Goal: Task Accomplishment & Management: Manage account settings

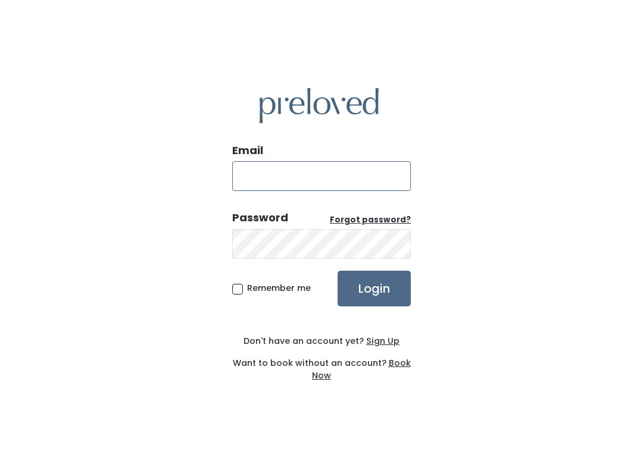
type input "spanishfork.store@preloved.love"
click at [374, 288] on input "Login" at bounding box center [373, 289] width 73 height 36
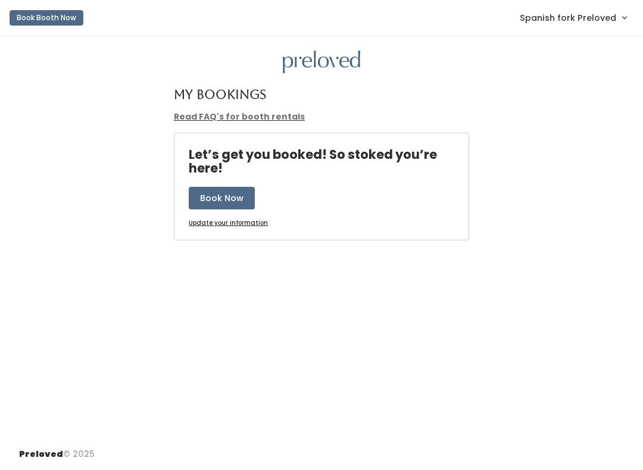
click at [601, 27] on link "Spanish fork Preloved" at bounding box center [572, 18] width 130 height 26
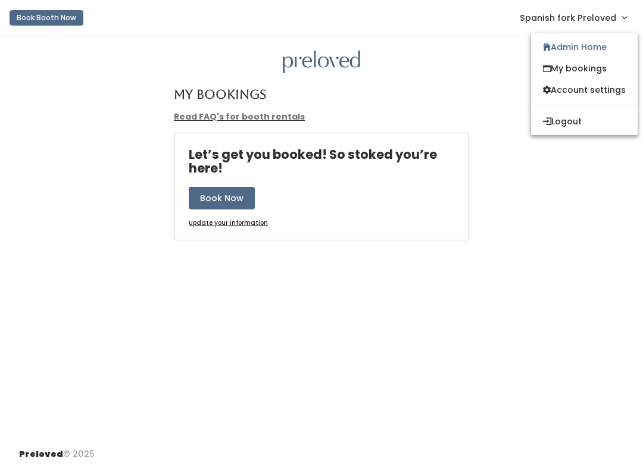
click at [601, 42] on link "Admin Home" at bounding box center [584, 46] width 106 height 21
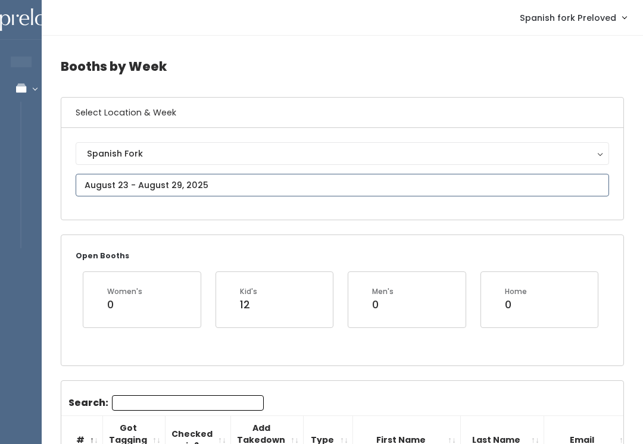
click at [565, 191] on input "text" at bounding box center [342, 185] width 533 height 23
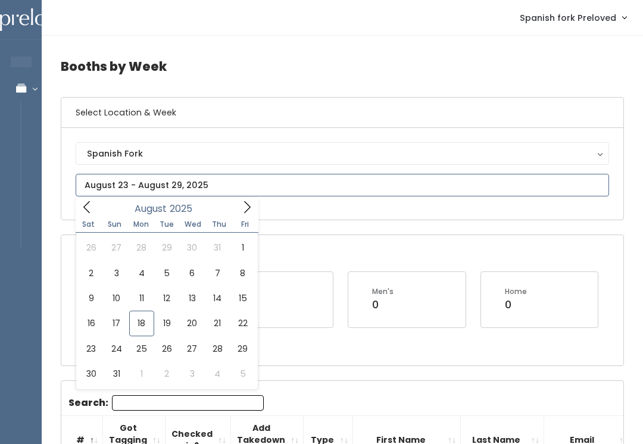
type input "August 16 to August 22"
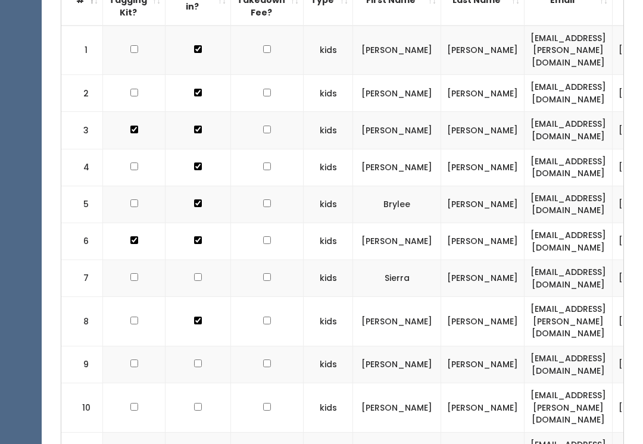
scroll to position [382, 0]
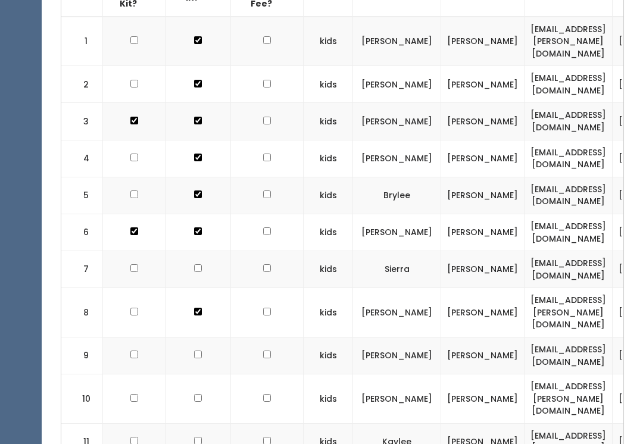
click at [194, 45] on input "checkbox" at bounding box center [198, 41] width 8 height 8
checkbox input "true"
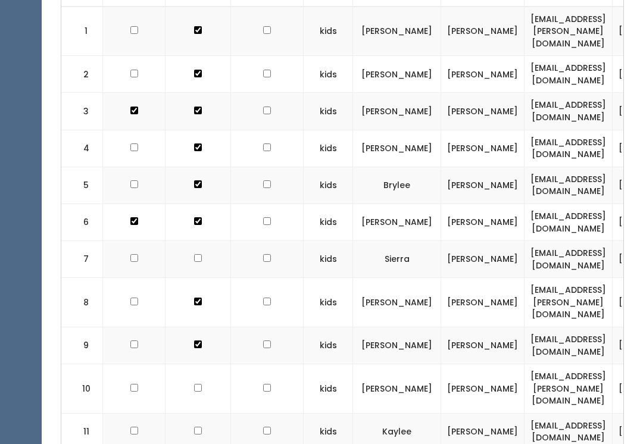
scroll to position [393, 0]
